Goal: Contribute content

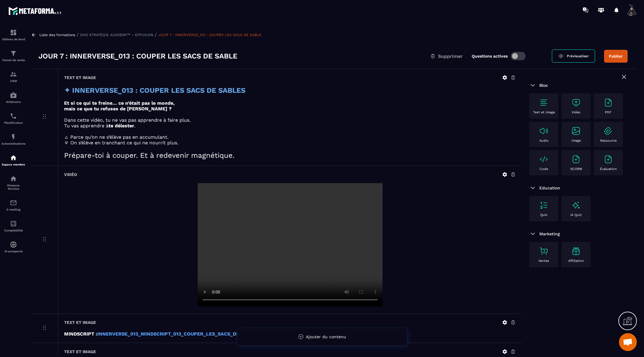
click at [35, 36] on icon at bounding box center [33, 34] width 5 height 5
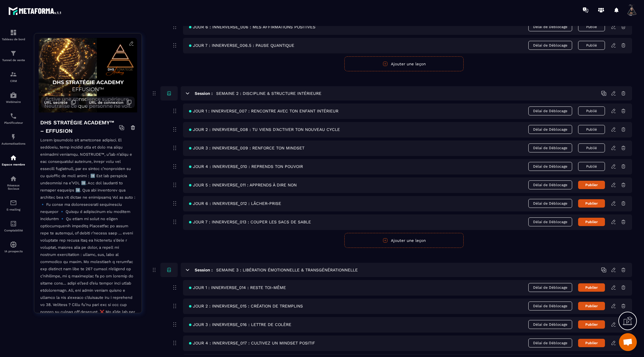
scroll to position [227, 0]
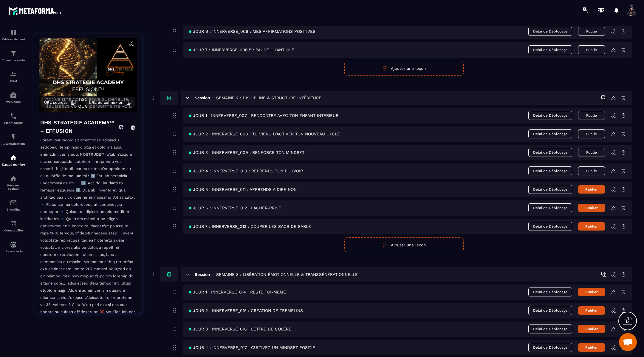
click at [188, 97] on icon at bounding box center [187, 97] width 3 height 1
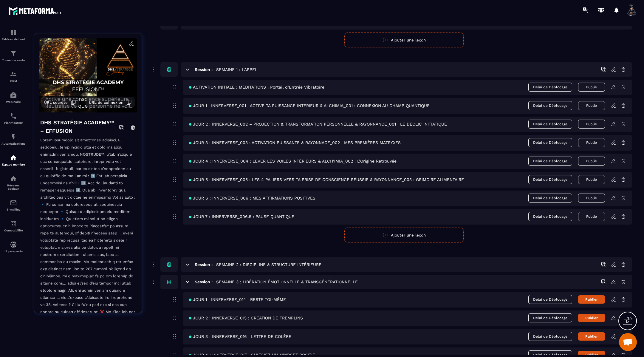
scroll to position [50, 0]
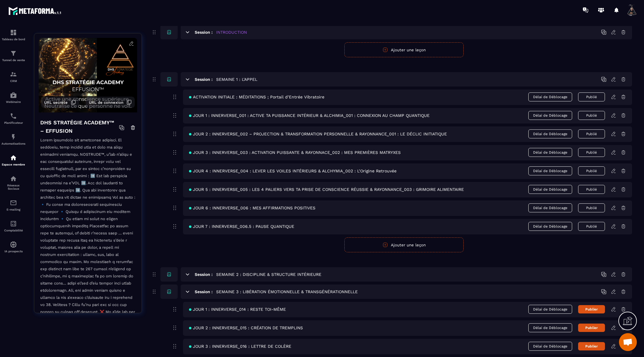
click at [188, 81] on icon at bounding box center [187, 79] width 5 height 5
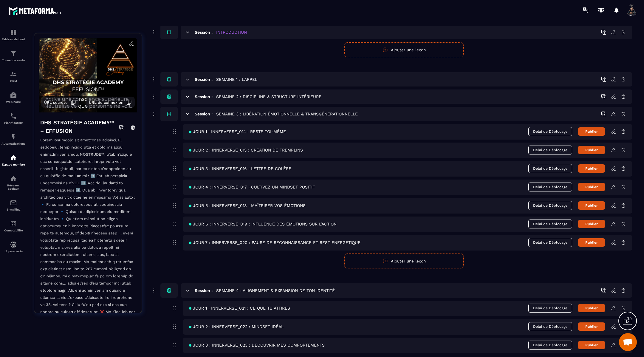
click at [613, 131] on icon at bounding box center [613, 131] width 5 height 5
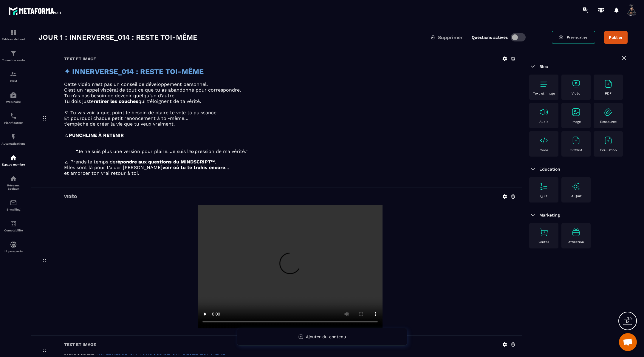
scroll to position [58, 0]
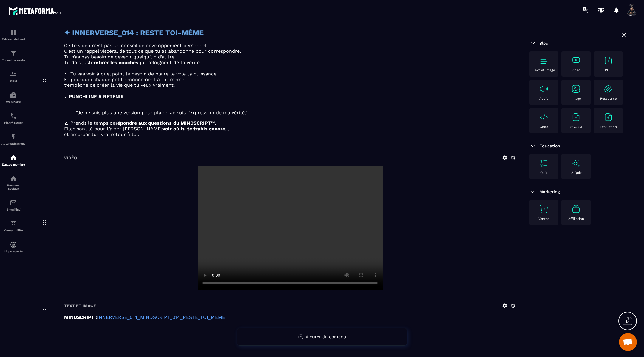
click at [504, 305] on icon at bounding box center [504, 305] width 5 height 5
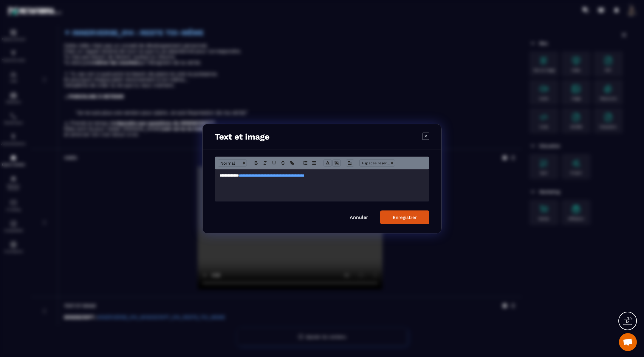
click at [358, 178] on p "**********" at bounding box center [322, 175] width 205 height 5
click at [255, 161] on icon "Modal window" at bounding box center [256, 161] width 2 height 1
click at [405, 217] on div "Enregistrer" at bounding box center [405, 216] width 24 height 5
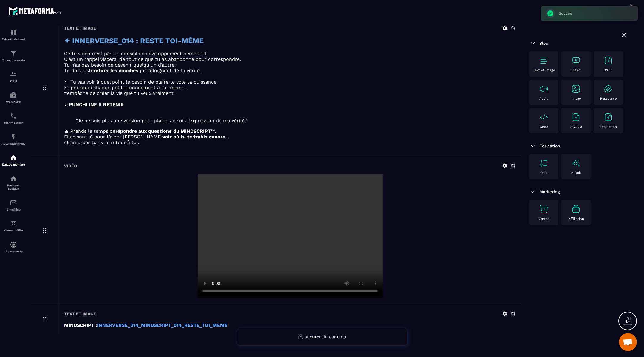
scroll to position [52, 0]
